Goal: Task Accomplishment & Management: Manage account settings

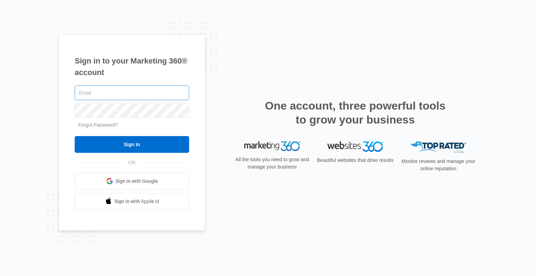
click at [104, 94] on input "text" at bounding box center [132, 93] width 115 height 15
type input "[EMAIL_ADDRESS][DOMAIN_NAME]"
click at [105, 126] on link "Forgot Password?" at bounding box center [98, 125] width 40 height 6
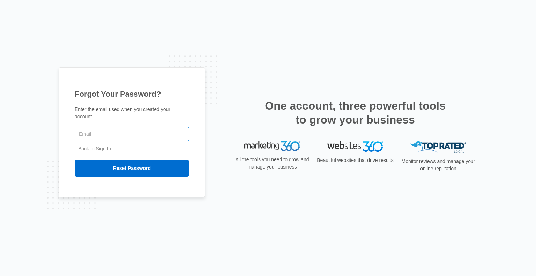
click at [95, 131] on input "text" at bounding box center [132, 134] width 115 height 15
type input "[EMAIL_ADDRESS][DOMAIN_NAME]"
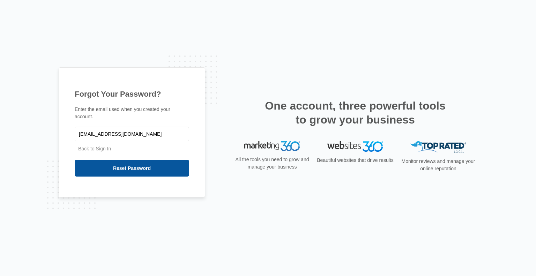
click at [137, 166] on input "Reset Password" at bounding box center [132, 168] width 115 height 17
